Goal: Check status

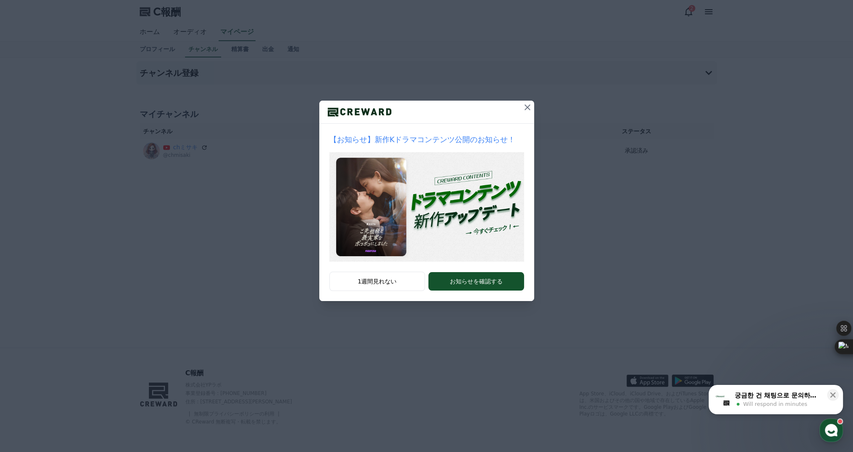
click at [526, 109] on icon at bounding box center [527, 107] width 10 height 10
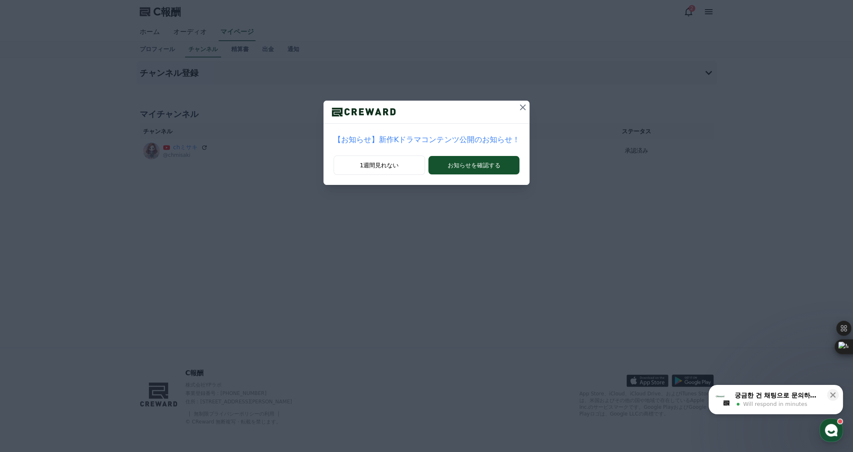
click at [517, 107] on icon at bounding box center [522, 107] width 10 height 10
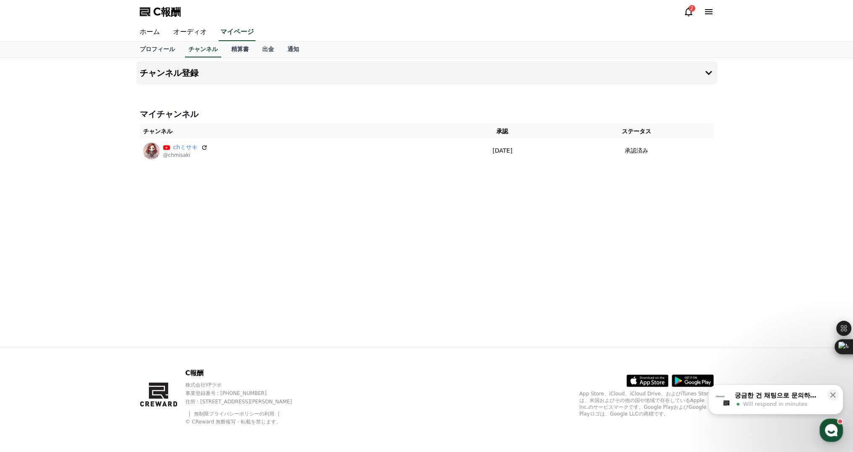
click at [690, 14] on icon at bounding box center [688, 12] width 8 height 9
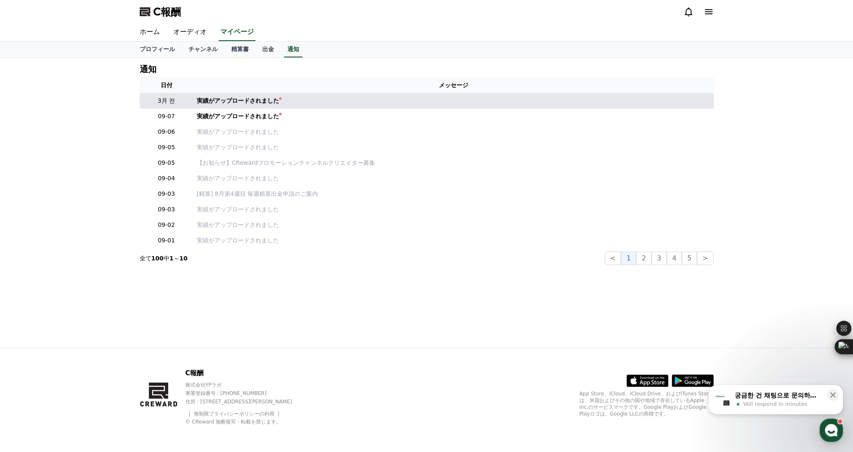
click at [254, 95] on td "実績がアップロードされました" at bounding box center [453, 101] width 520 height 16
click at [250, 103] on font "実績がアップロードされました" at bounding box center [238, 100] width 82 height 7
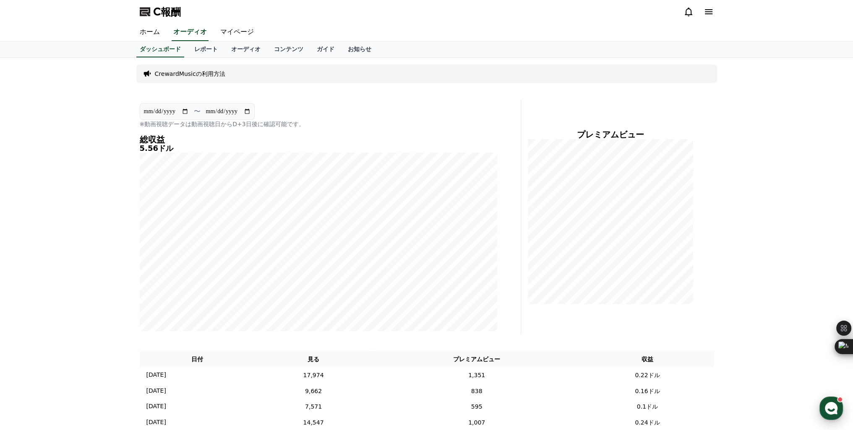
click at [828, 407] on use "button" at bounding box center [830, 408] width 13 height 13
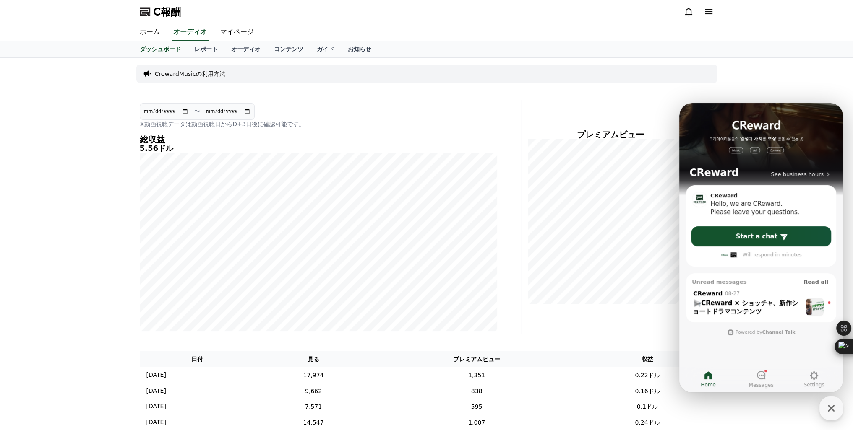
click at [769, 43] on div "ダッシュボード レポート オーディオ コンテンツ ガイド お知らせ" at bounding box center [426, 50] width 853 height 16
click at [836, 413] on icon "button" at bounding box center [830, 408] width 15 height 15
